Goal: Information Seeking & Learning: Compare options

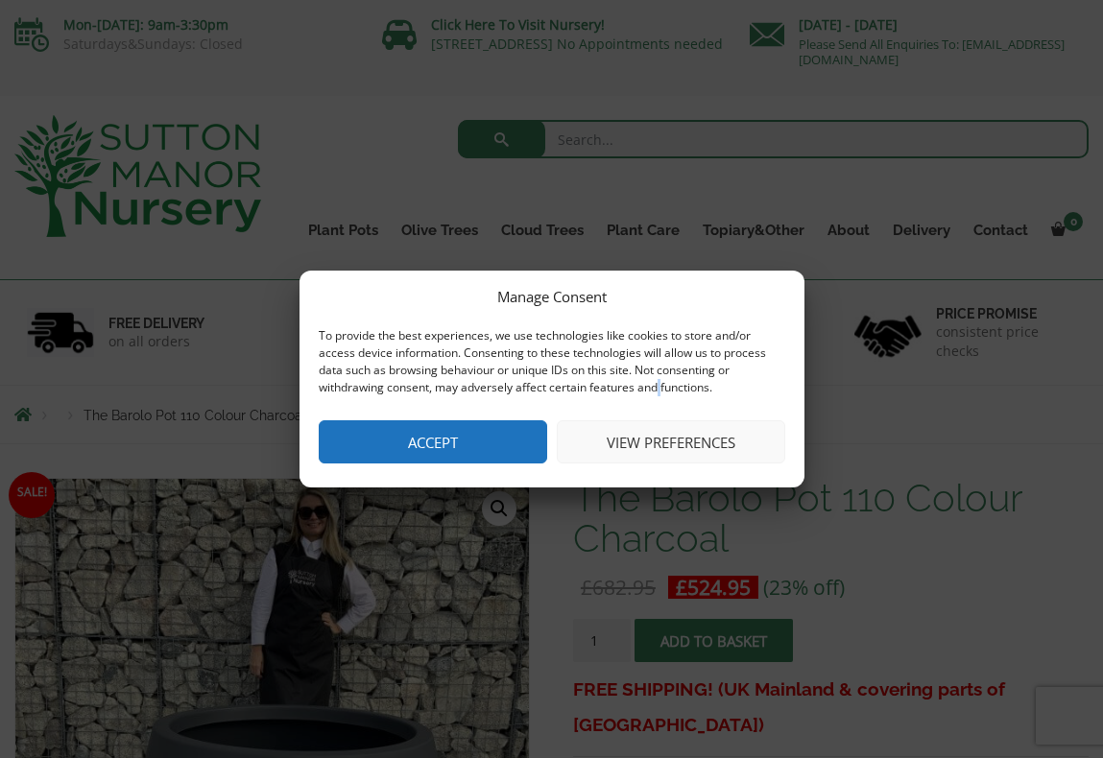
click at [464, 445] on button "Accept" at bounding box center [433, 442] width 229 height 43
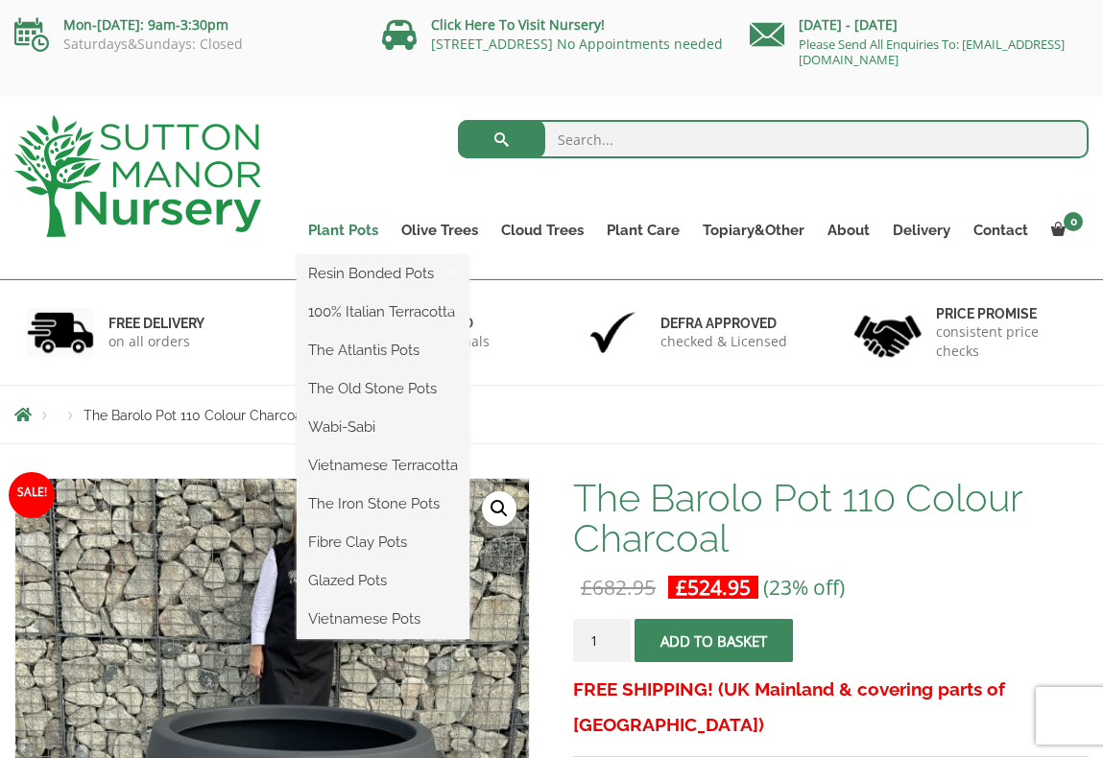
click at [360, 232] on link "Plant Pots" at bounding box center [343, 230] width 93 height 27
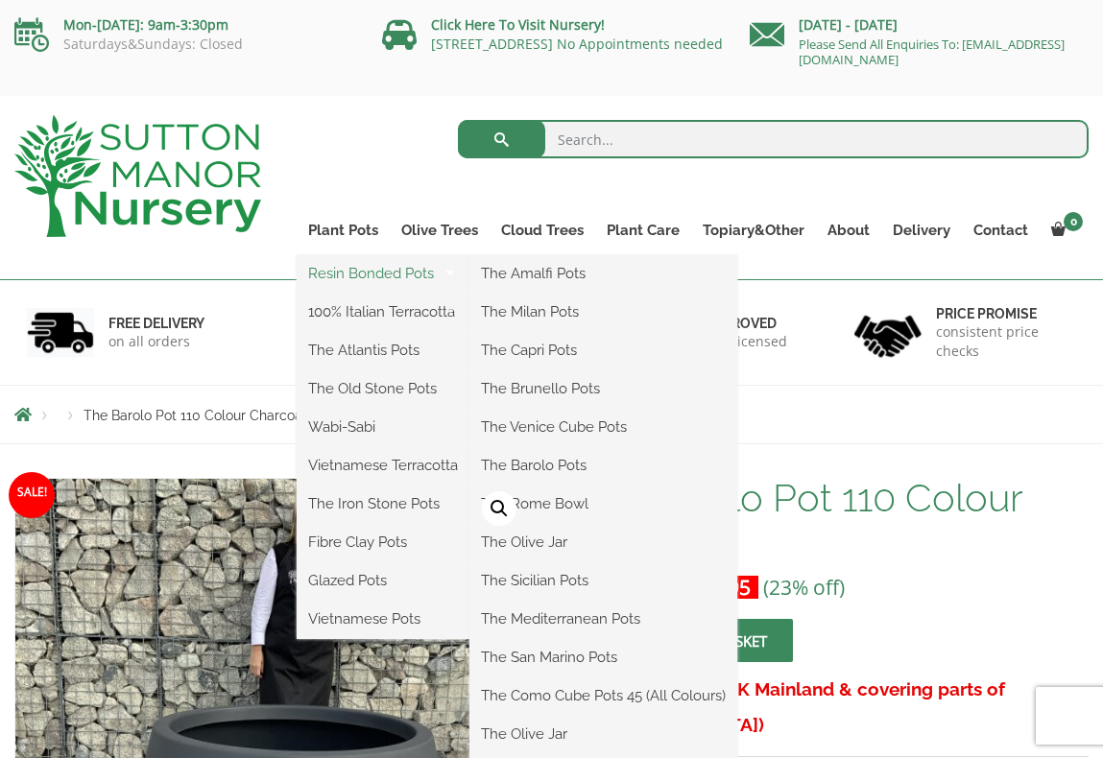
click at [377, 270] on link "Resin Bonded Pots" at bounding box center [383, 273] width 173 height 29
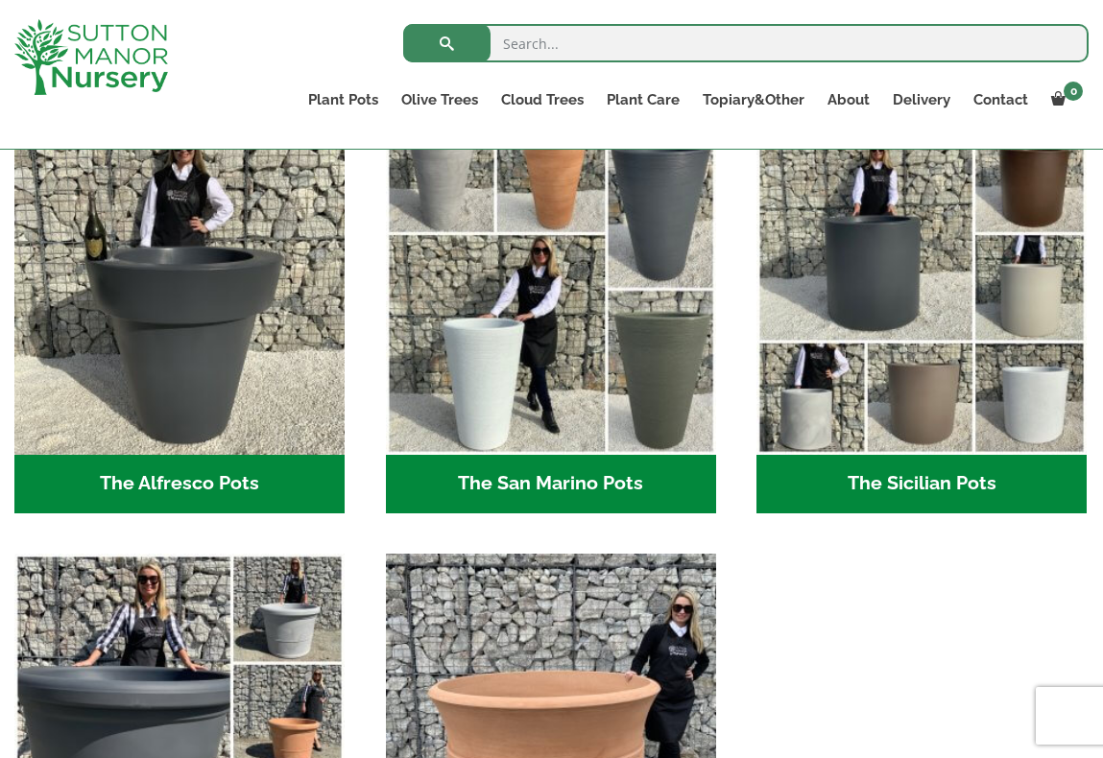
scroll to position [2291, 0]
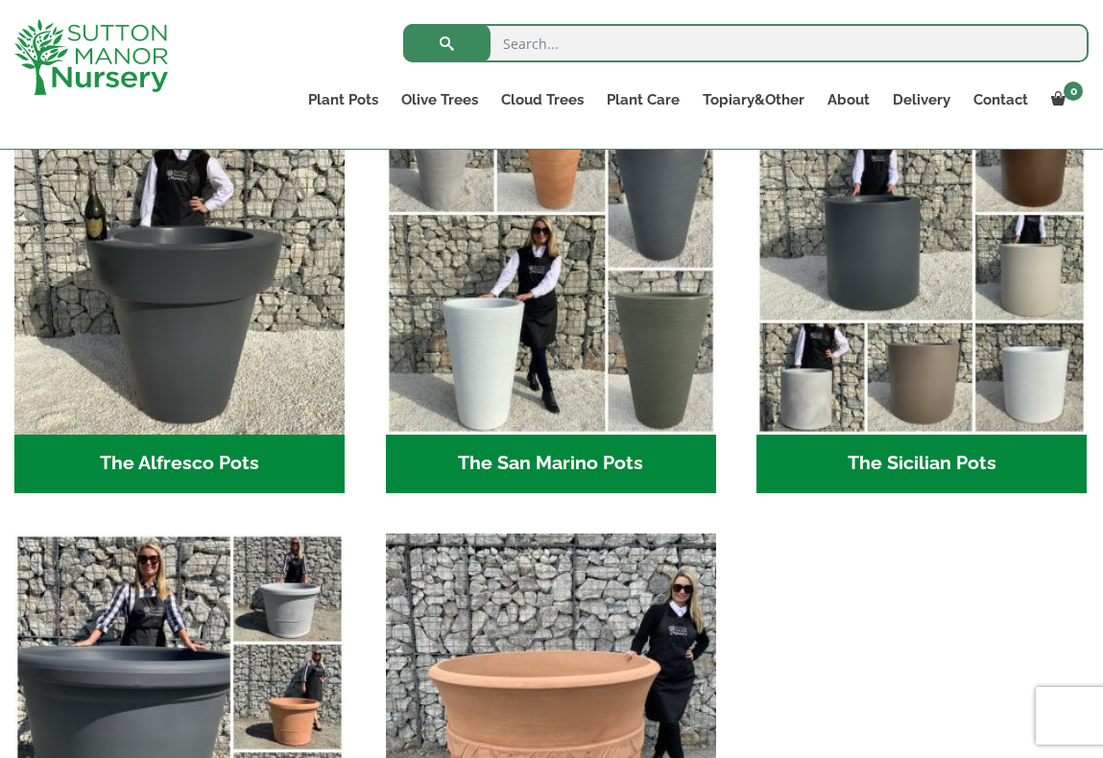
click at [901, 458] on h2 "The Sicilian Pots (18)" at bounding box center [922, 465] width 330 height 60
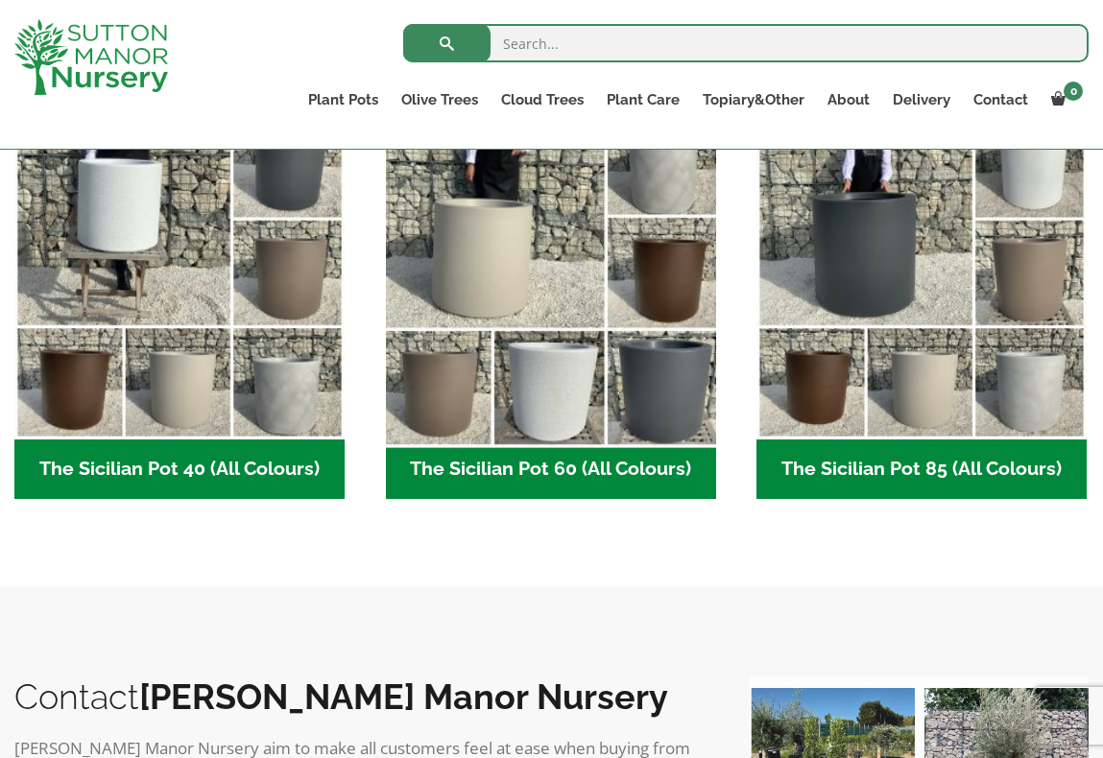
scroll to position [517, 0]
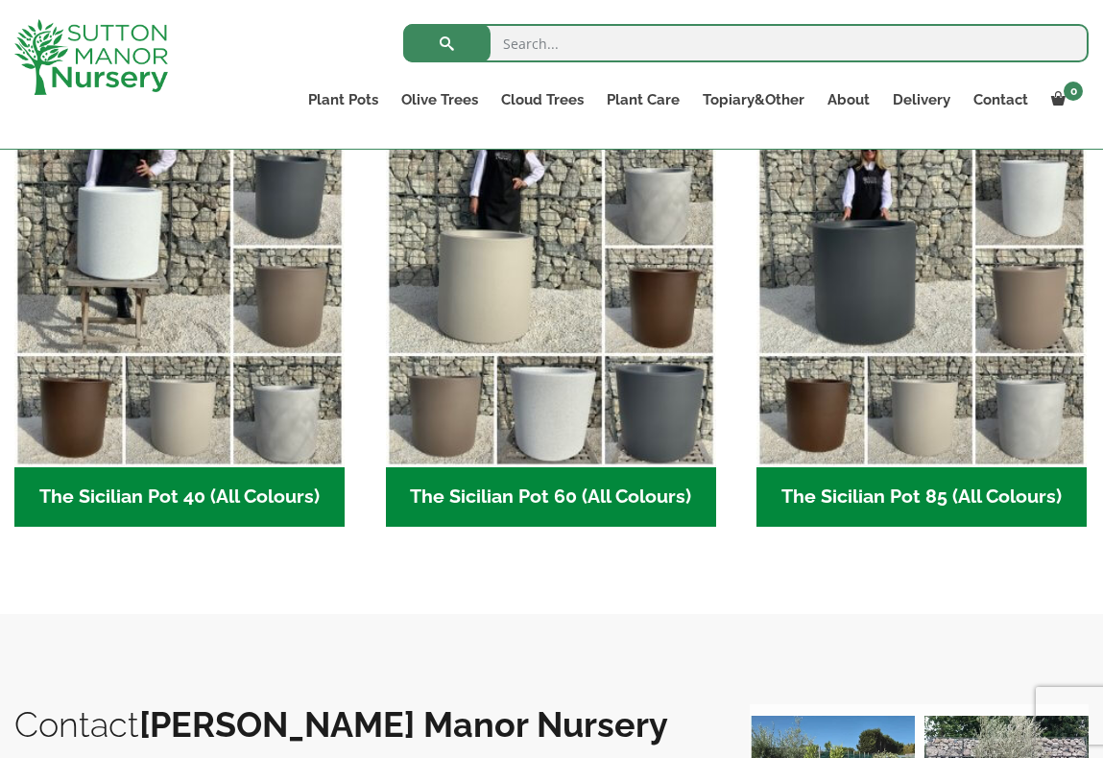
click at [863, 493] on h2 "The Sicilian Pot 85 (All Colours) (6)" at bounding box center [922, 498] width 330 height 60
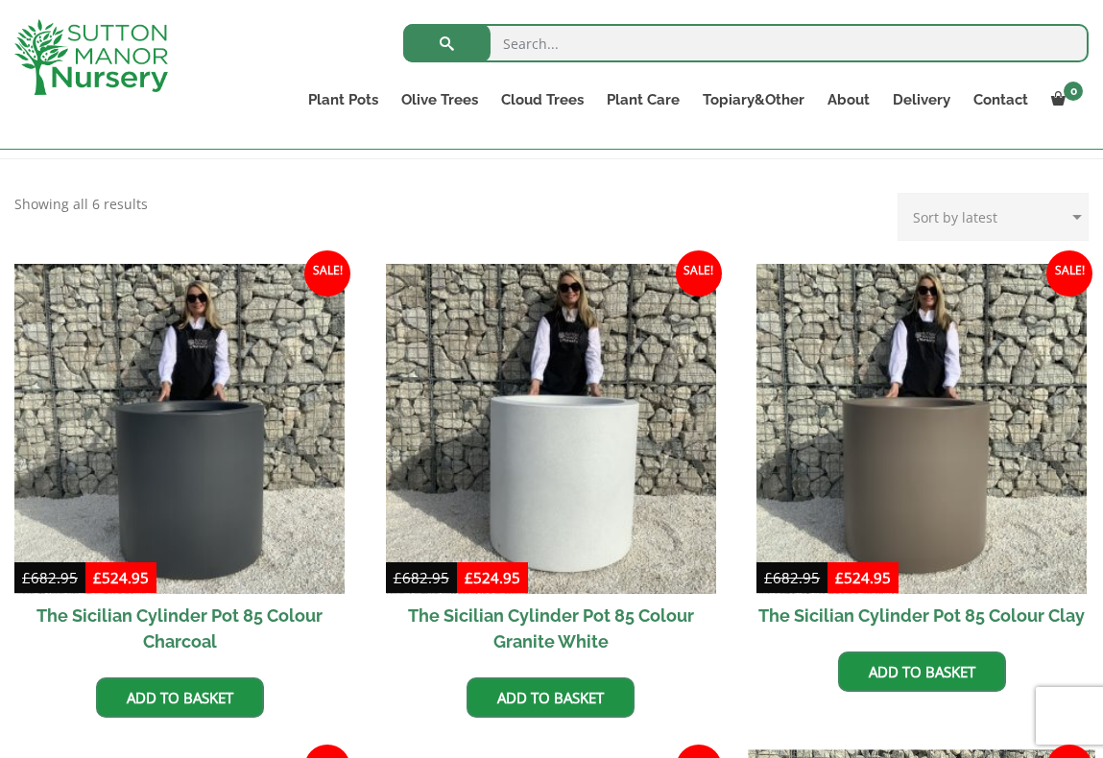
scroll to position [90, 0]
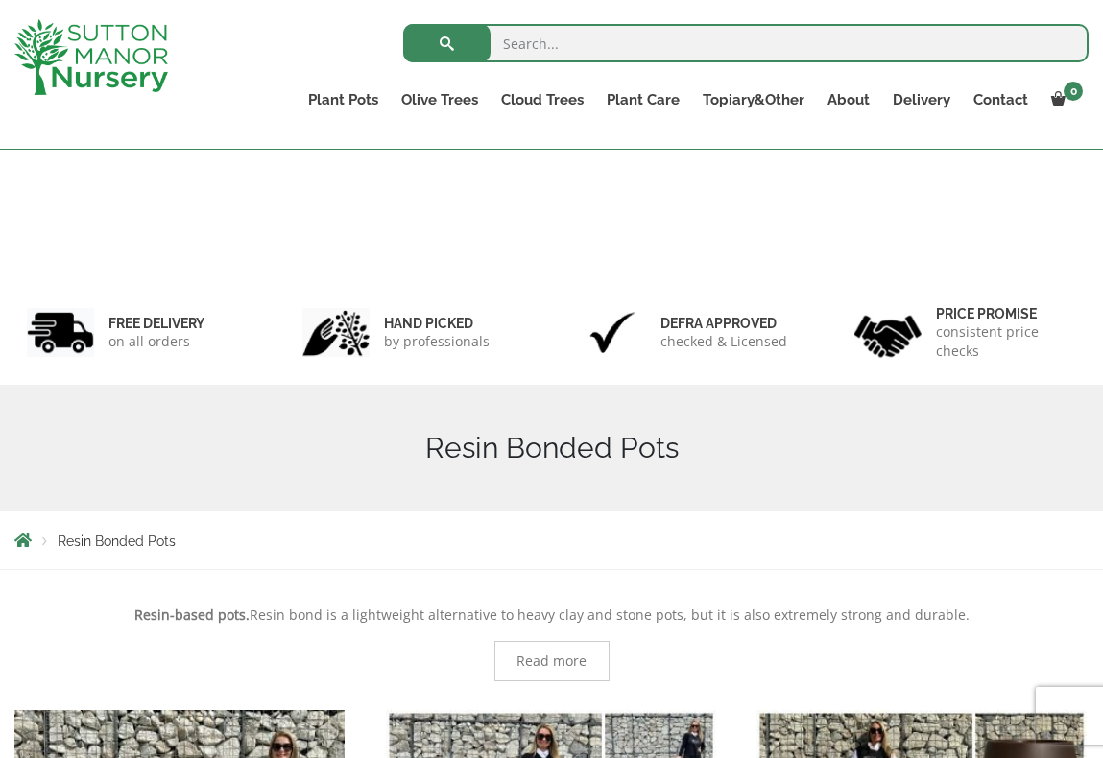
scroll to position [2291, 0]
